Goal: Information Seeking & Learning: Learn about a topic

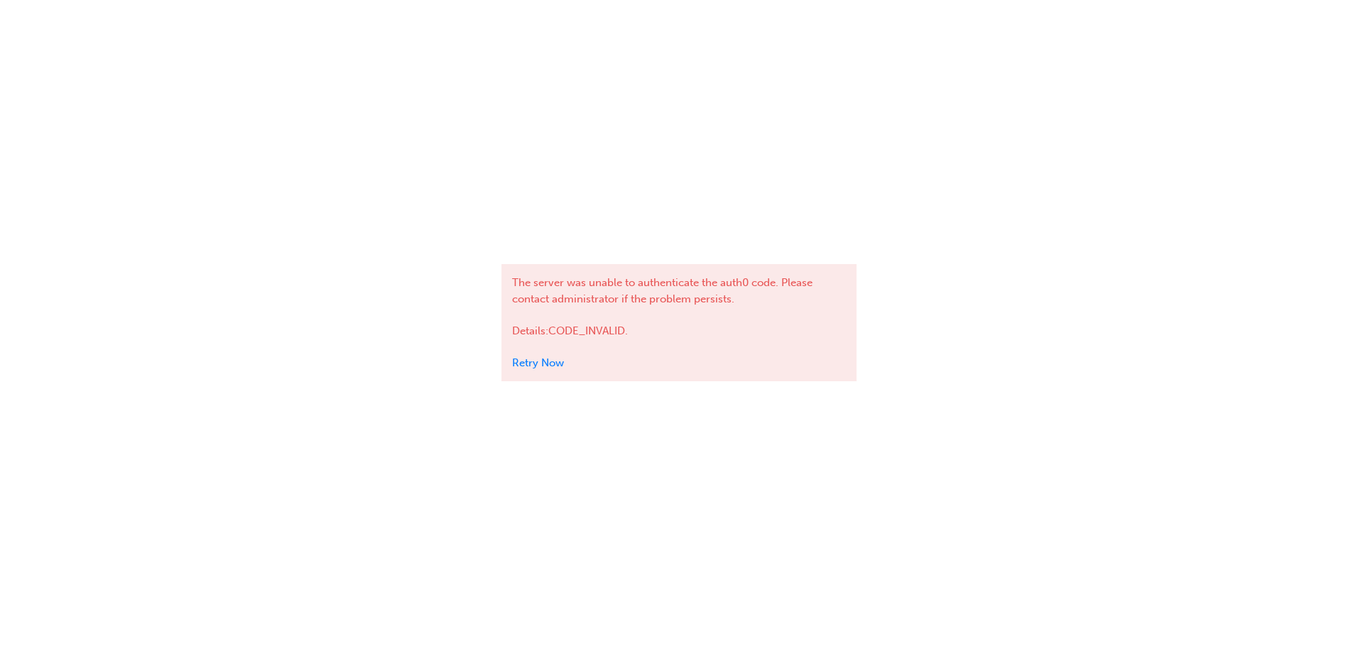
click at [533, 361] on link "Retry Now" at bounding box center [538, 362] width 52 height 13
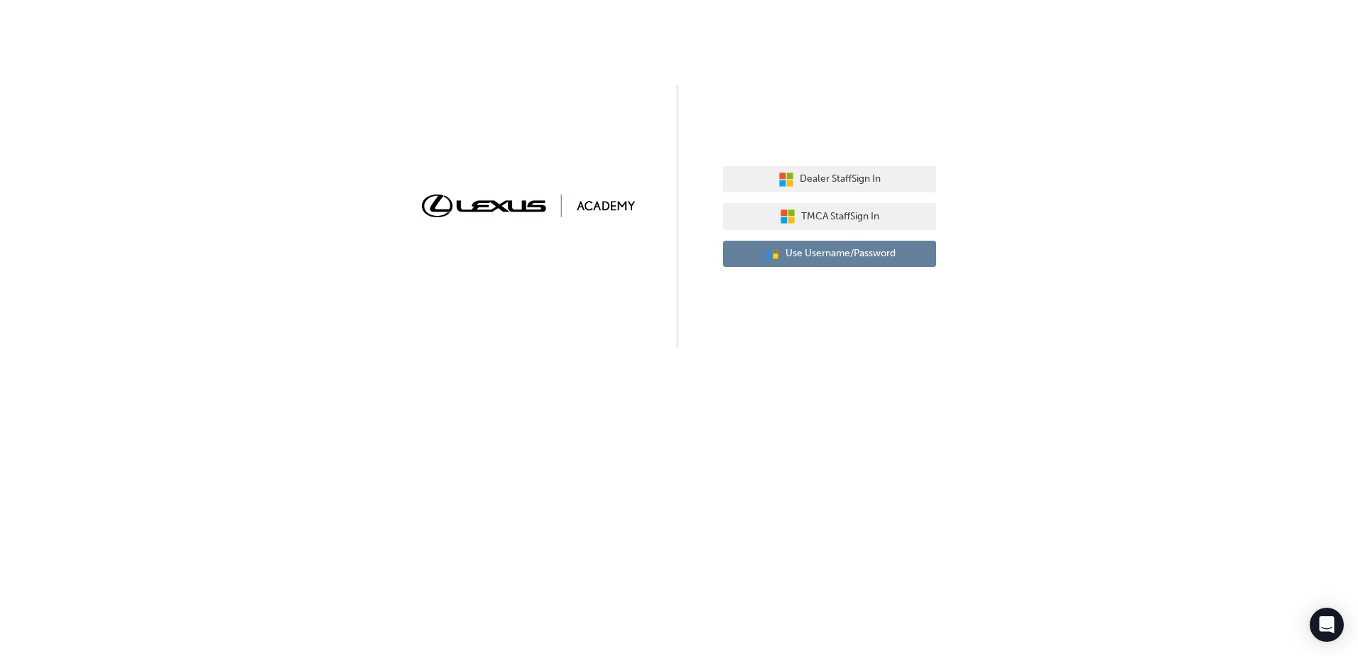
click at [922, 266] on button "User Authentication Icon - Blue Person, Gold Lock Use Username/Password" at bounding box center [829, 254] width 213 height 27
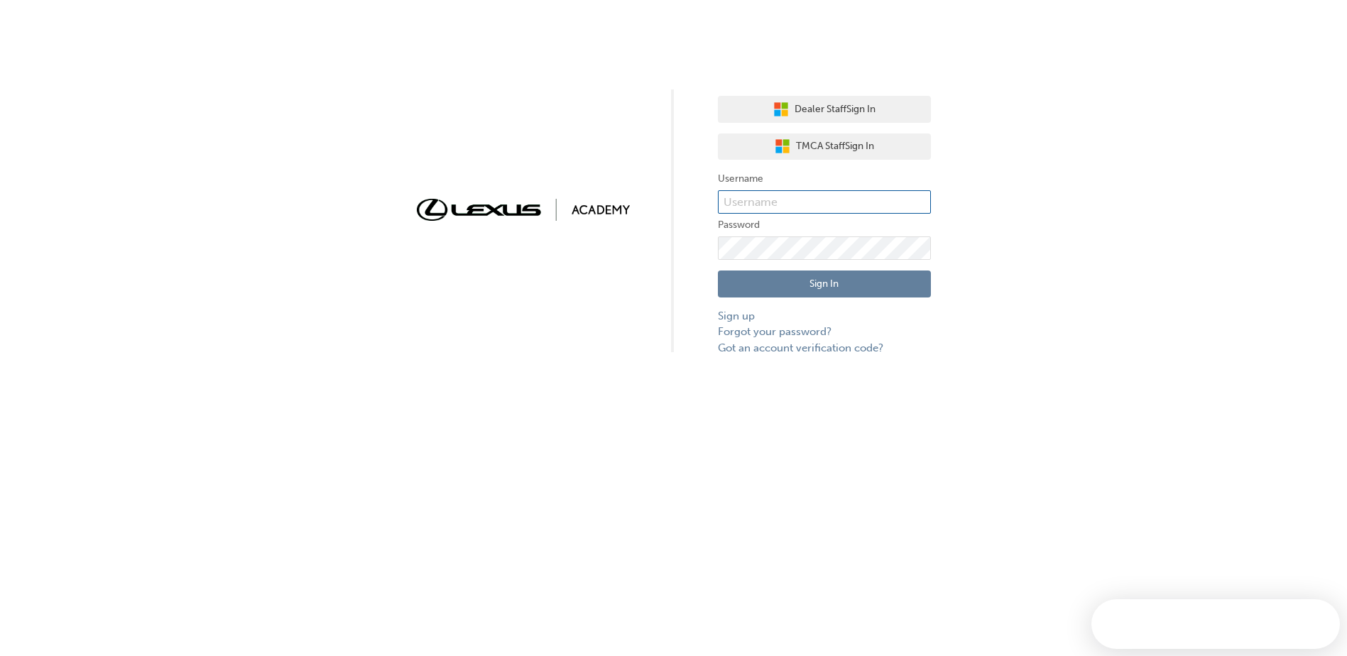
click at [817, 204] on input "text" at bounding box center [824, 202] width 213 height 24
type input "James.Dasilva"
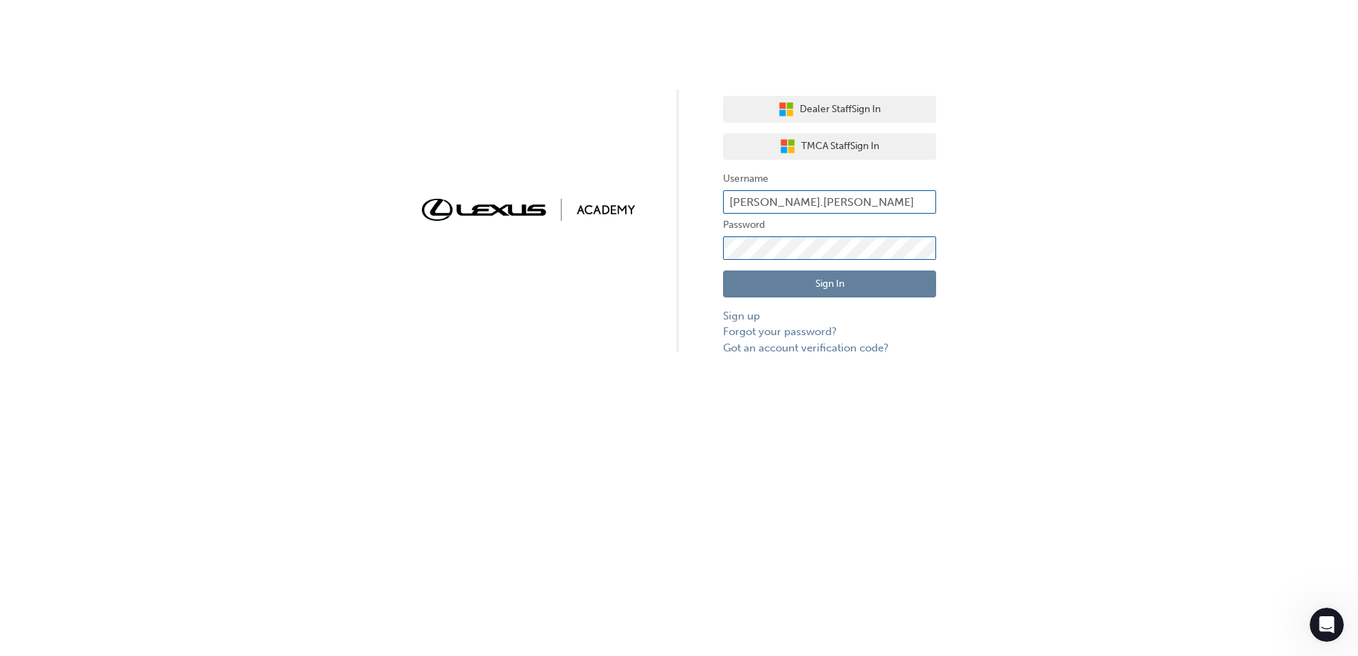
click button "Sign In" at bounding box center [829, 284] width 213 height 27
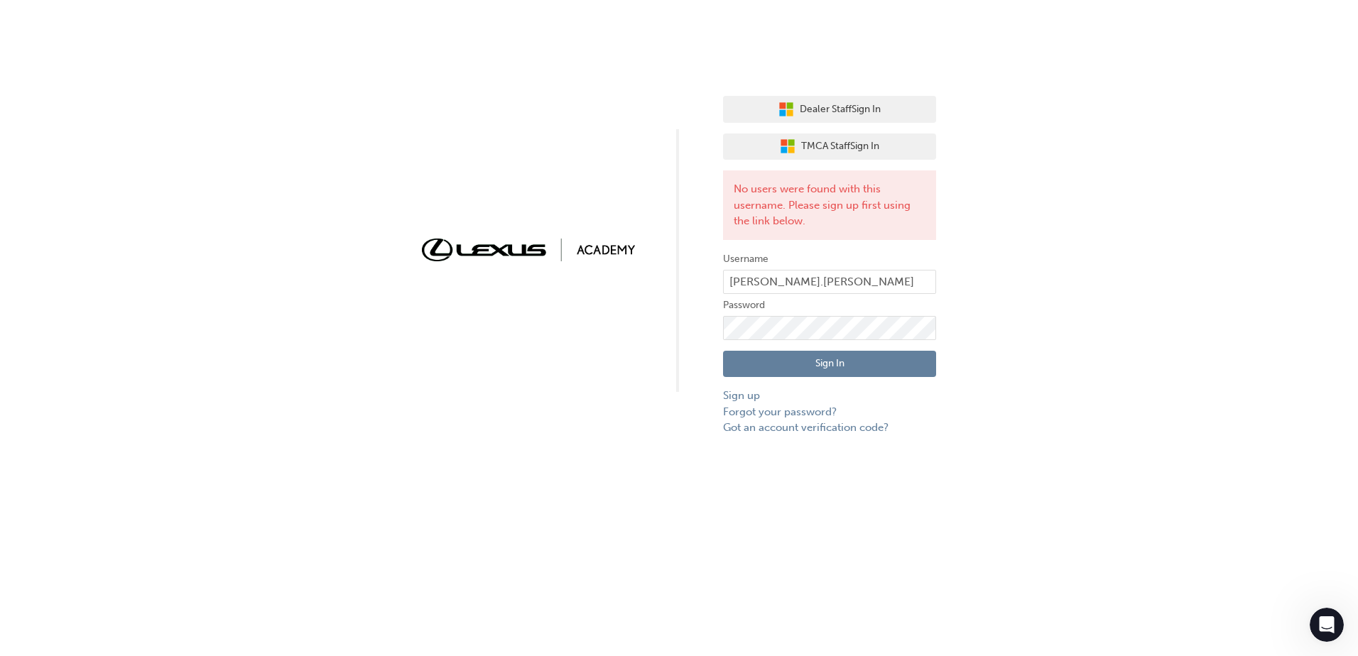
click at [963, 431] on div "Dealer Staff Sign In TMCA Staff Sign In No users were found with this username.…" at bounding box center [679, 218] width 1358 height 436
click at [425, 524] on div "Dealer Staff Sign In TMCA Staff Sign In No users were found with this username.…" at bounding box center [679, 328] width 1358 height 656
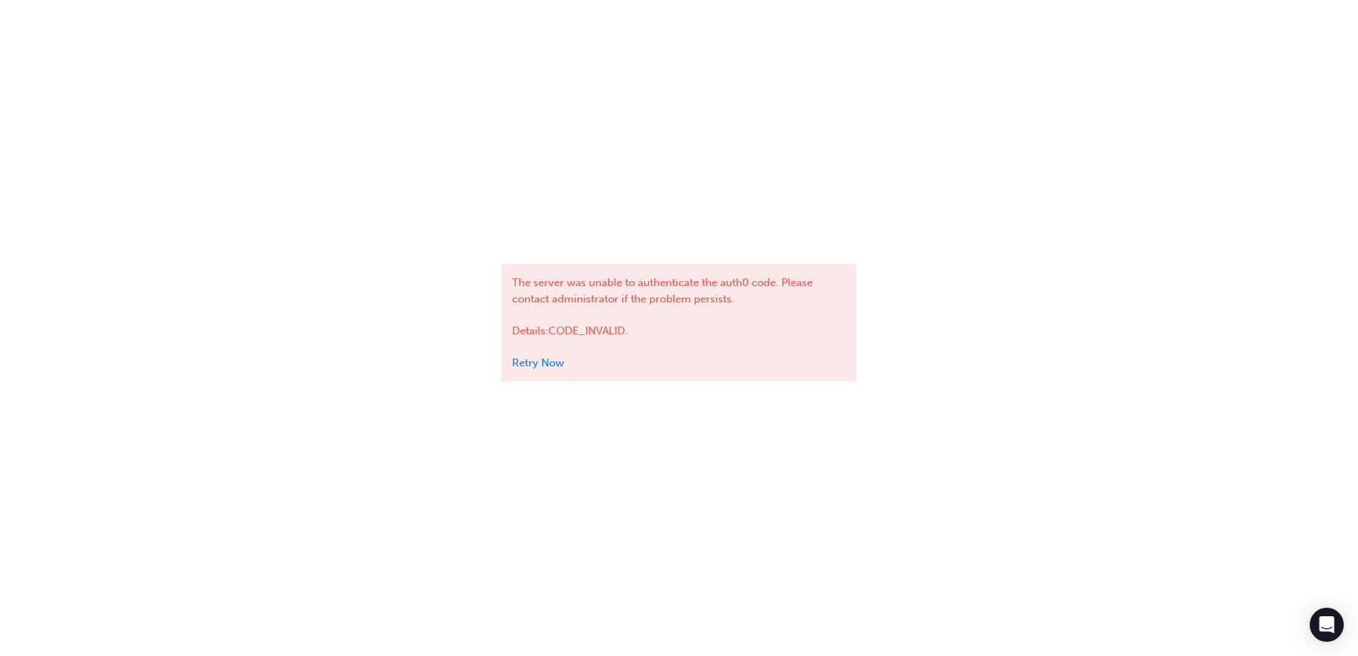
click at [545, 361] on link "Retry Now" at bounding box center [538, 362] width 52 height 13
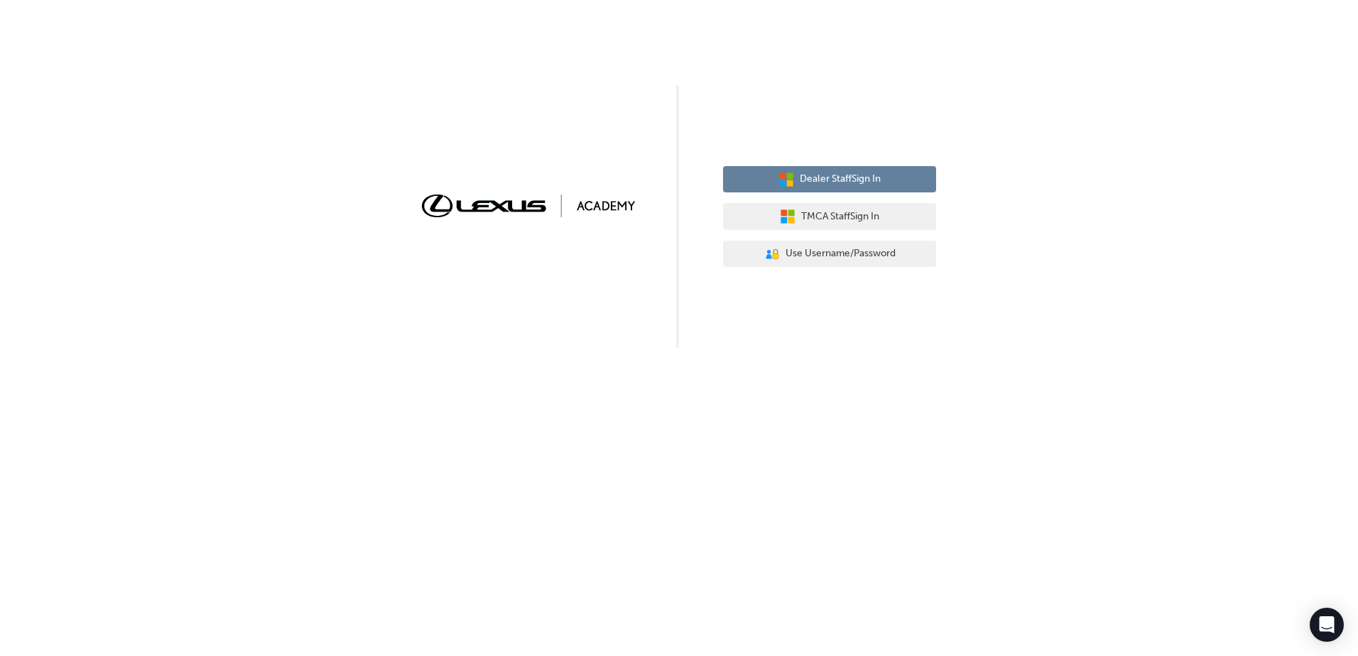
click at [790, 184] on icon "button" at bounding box center [790, 183] width 6 height 6
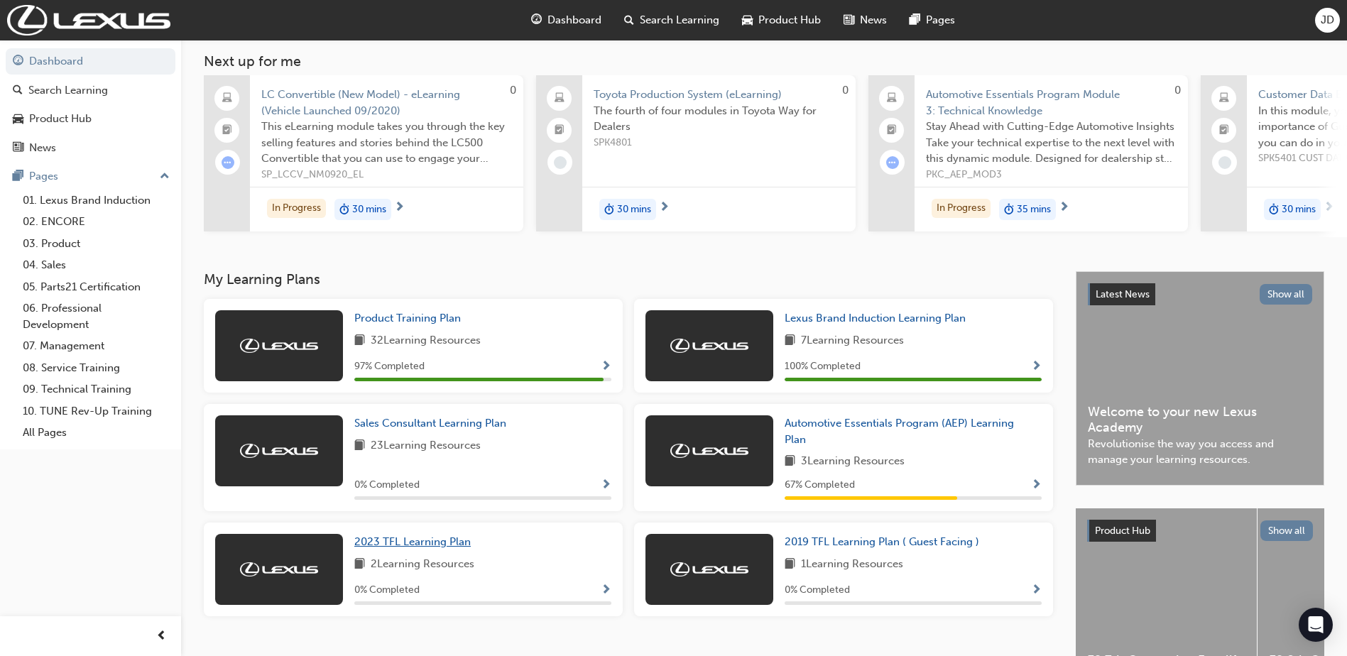
scroll to position [177, 0]
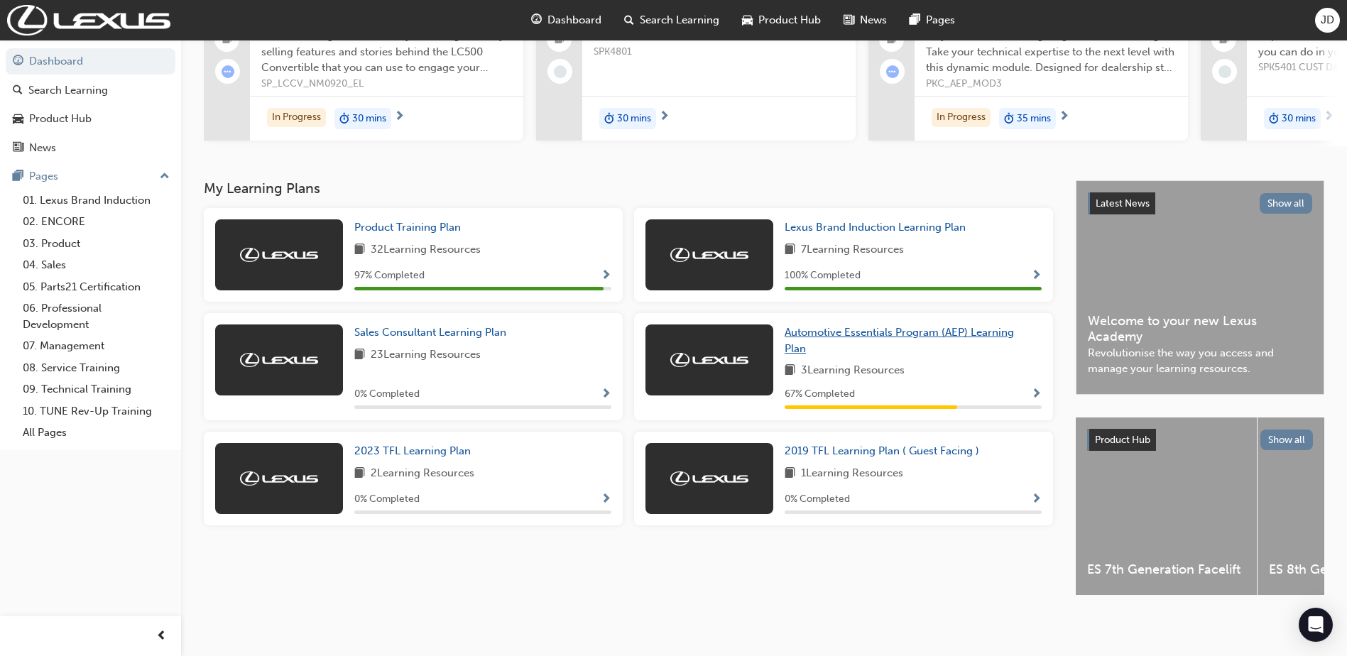
click at [833, 326] on span "Automotive Essentials Program (AEP) Learning Plan" at bounding box center [899, 340] width 229 height 29
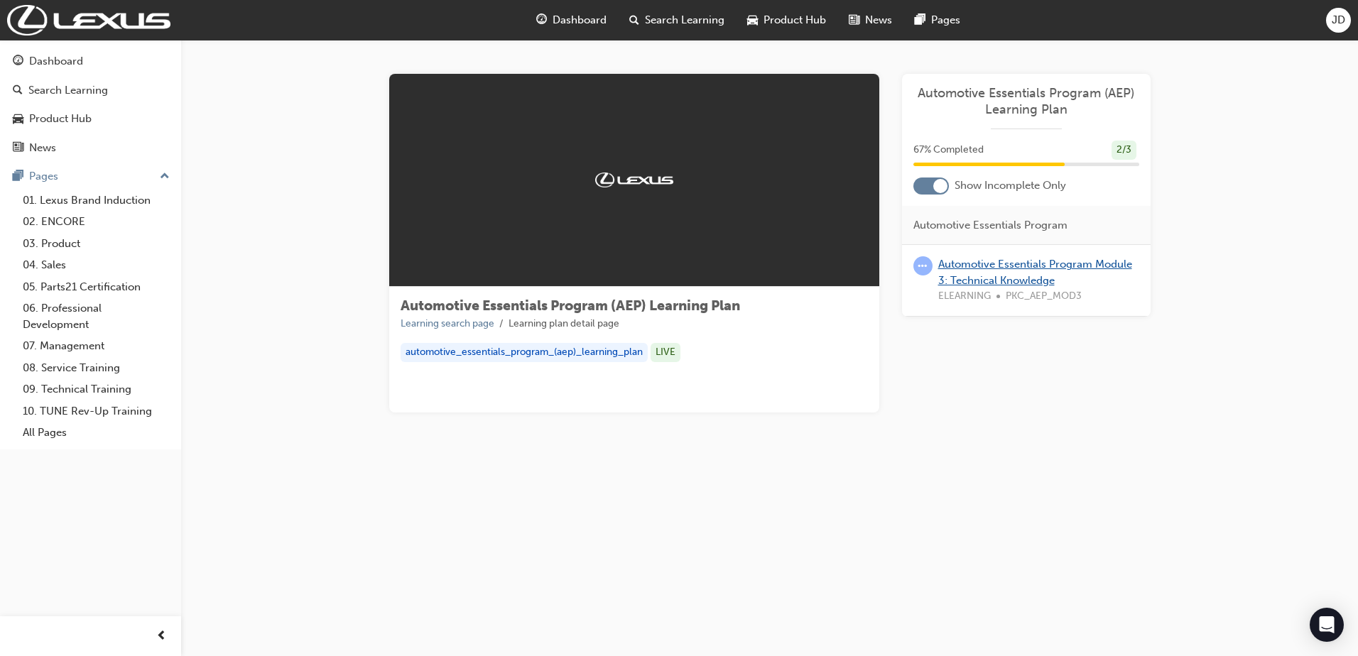
click at [1043, 266] on link "Automotive Essentials Program Module 3: Technical Knowledge" at bounding box center [1035, 272] width 194 height 29
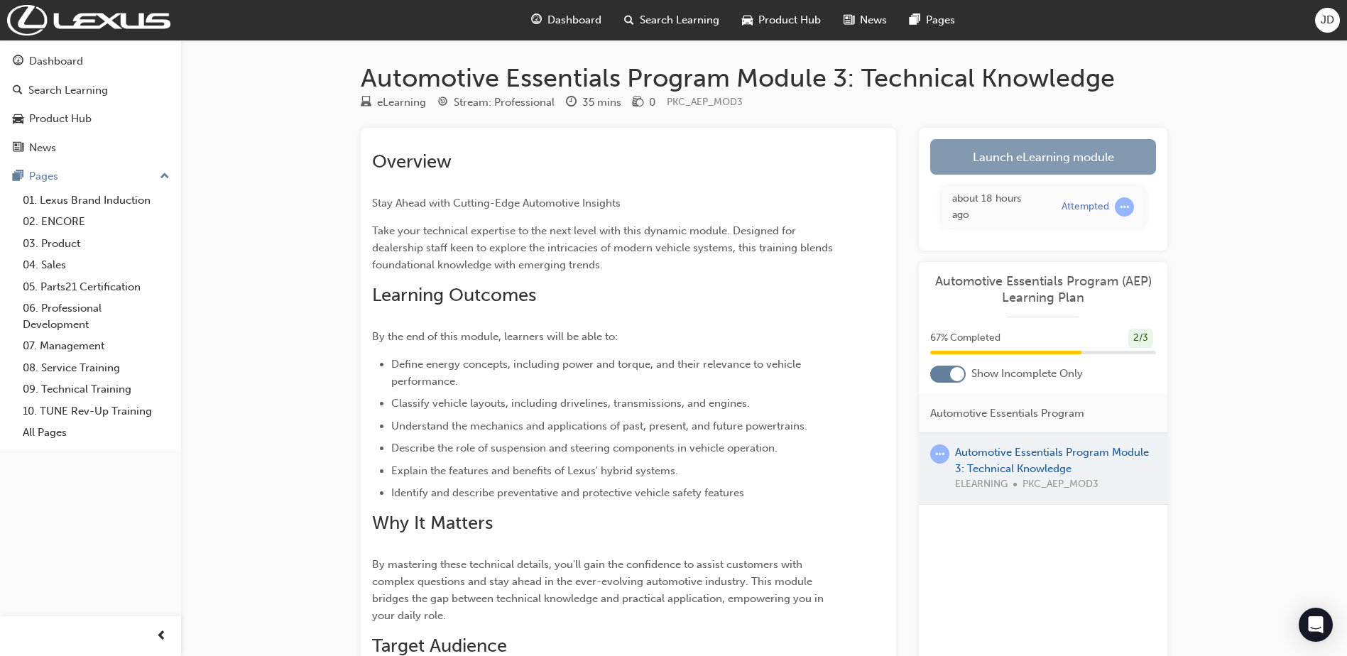
click at [987, 172] on link "Launch eLearning module" at bounding box center [1043, 157] width 226 height 36
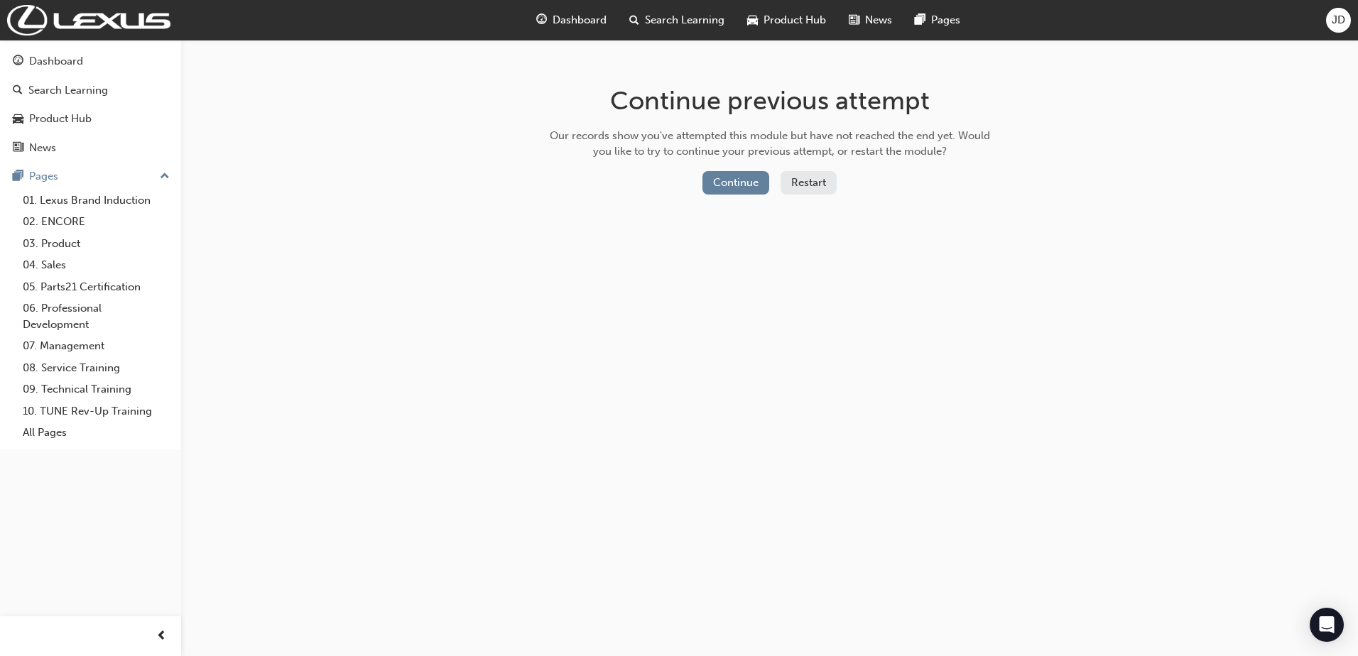
click at [973, 506] on div "Continue previous attempt Our records show you've attempted this module but hav…" at bounding box center [679, 328] width 1358 height 656
click at [719, 178] on button "Continue" at bounding box center [735, 182] width 67 height 23
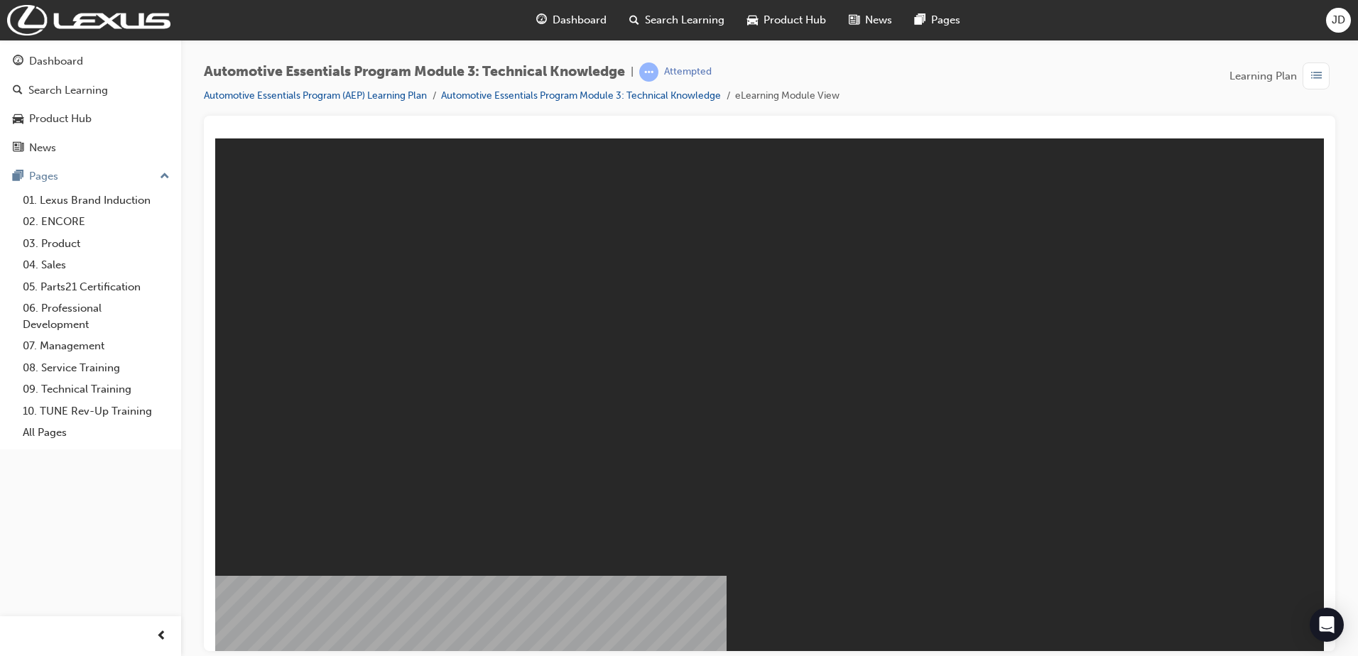
drag, startPoint x: 766, startPoint y: 423, endPoint x: 760, endPoint y: 428, distance: 7.5
